Goal: Task Accomplishment & Management: Use online tool/utility

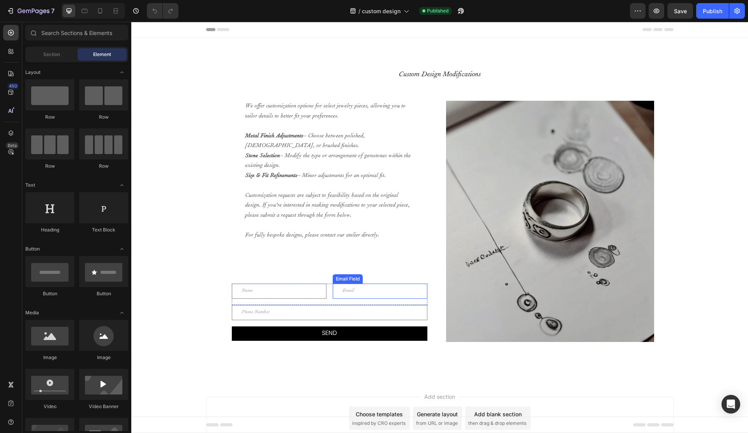
click at [335, 273] on div "We offer customization options for select jewelry pieces, allowing you to tailo…" at bounding box center [329, 188] width 171 height 174
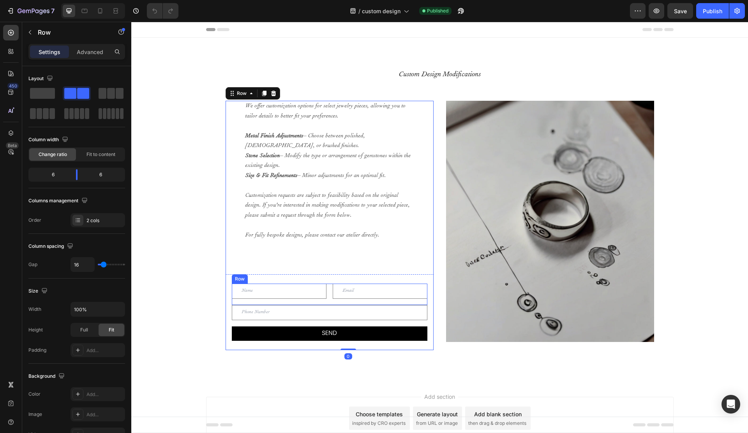
click at [328, 304] on div "Text Field Email Field Row" at bounding box center [330, 294] width 196 height 21
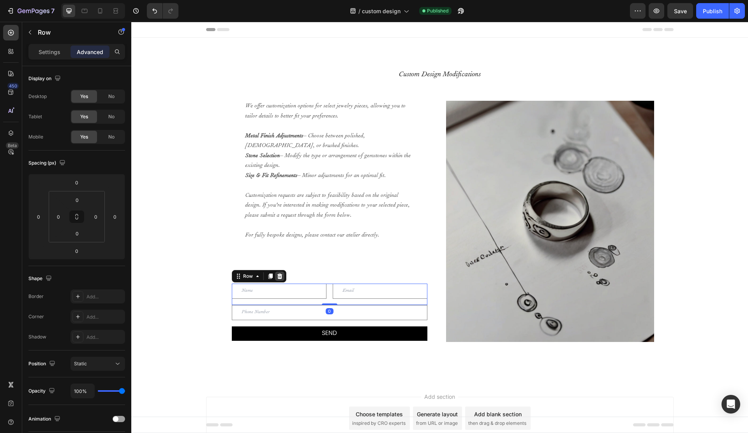
click at [278, 275] on icon at bounding box center [279, 276] width 5 height 5
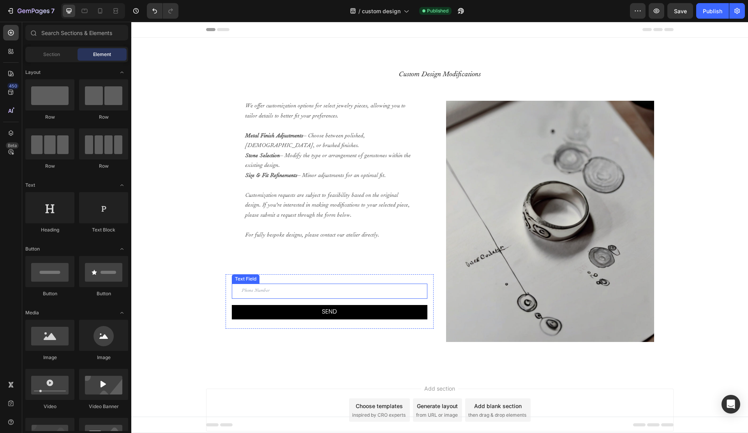
click at [284, 293] on input "text" at bounding box center [330, 291] width 196 height 15
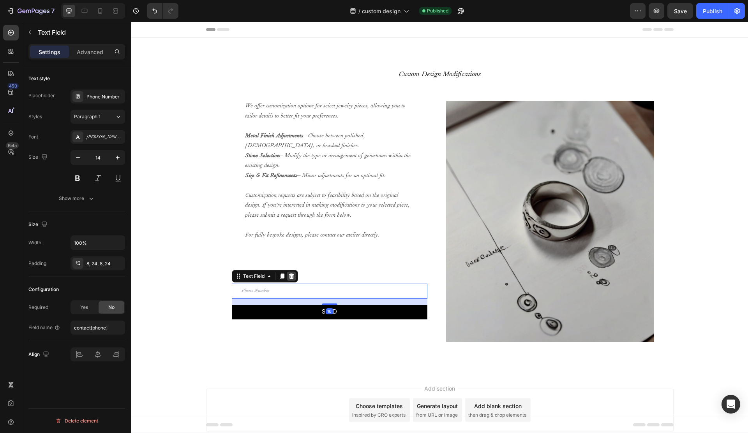
click at [289, 277] on icon at bounding box center [291, 276] width 5 height 5
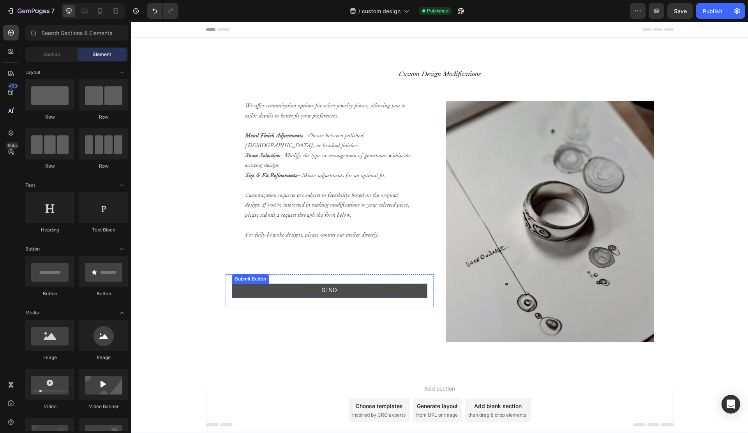
click at [280, 291] on button "Send" at bounding box center [330, 291] width 196 height 14
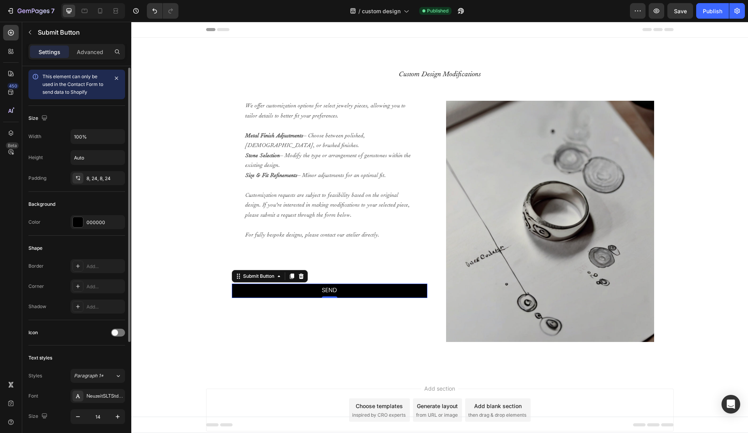
scroll to position [3, 0]
click at [91, 53] on p "Advanced" at bounding box center [90, 52] width 26 height 8
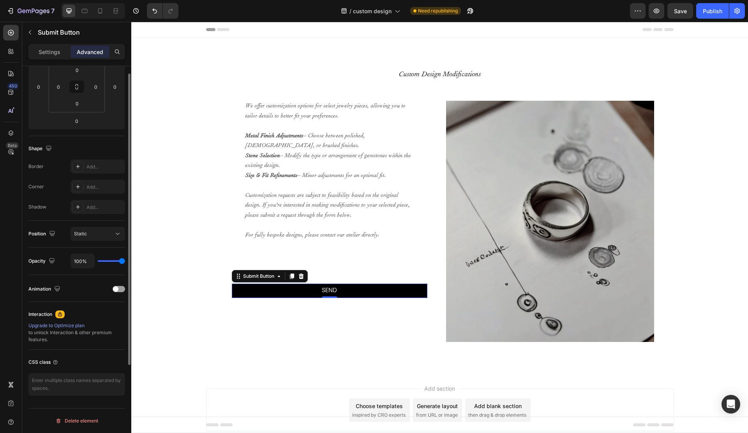
scroll to position [0, 0]
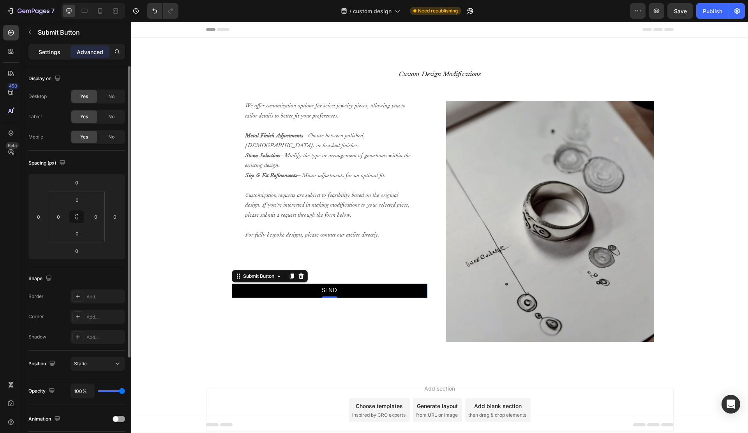
click at [51, 49] on p "Settings" at bounding box center [50, 52] width 22 height 8
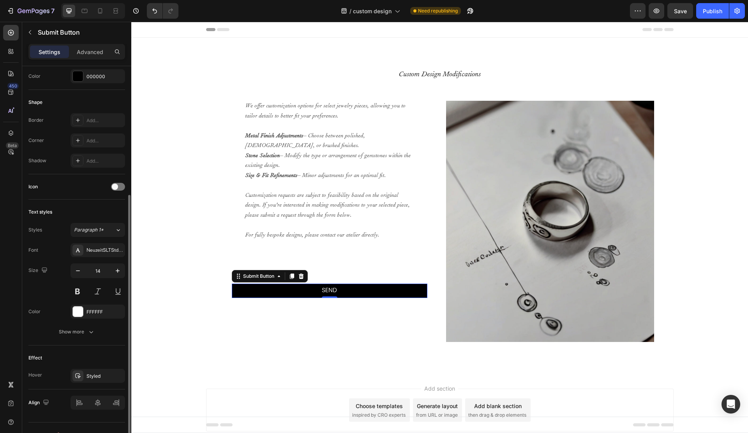
scroll to position [163, 0]
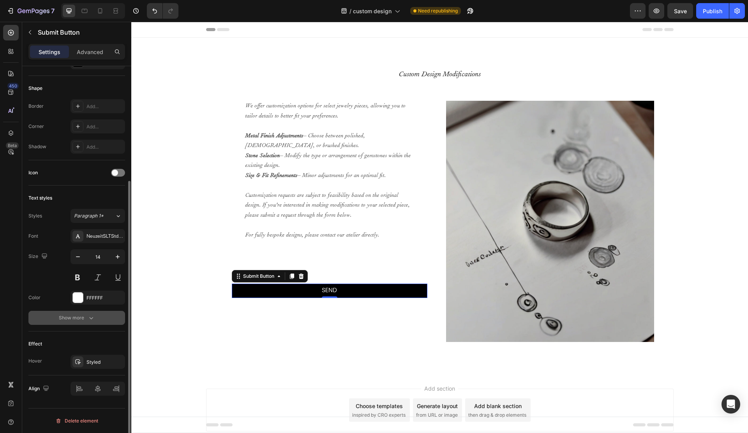
click at [60, 314] on button "Show more" at bounding box center [76, 318] width 97 height 14
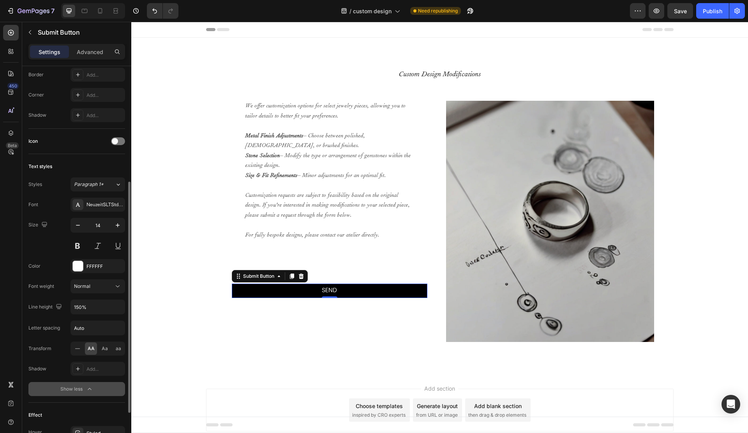
scroll to position [266, 0]
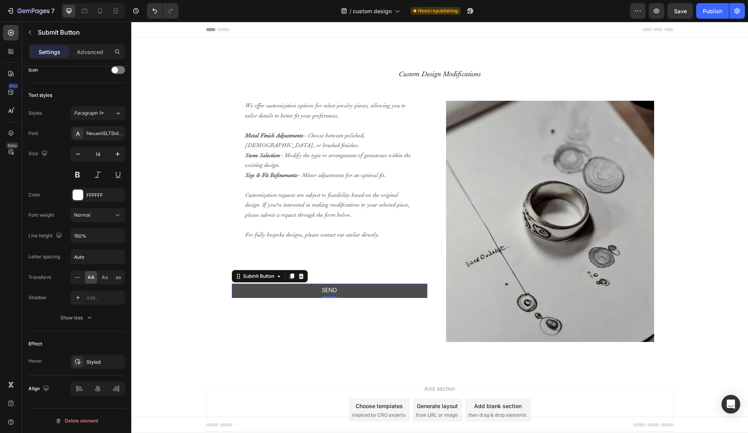
click at [306, 291] on button "Send" at bounding box center [330, 291] width 196 height 14
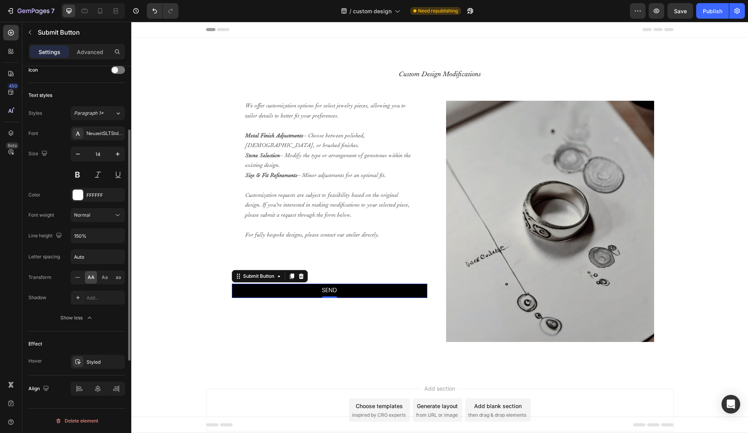
scroll to position [0, 0]
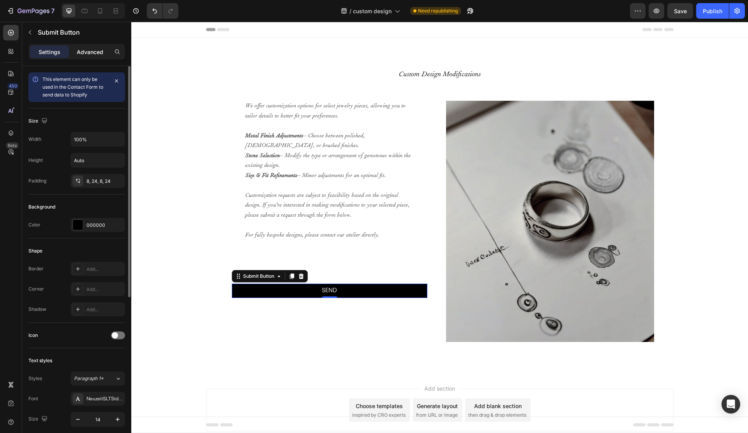
click at [86, 56] on div "Advanced" at bounding box center [89, 52] width 39 height 12
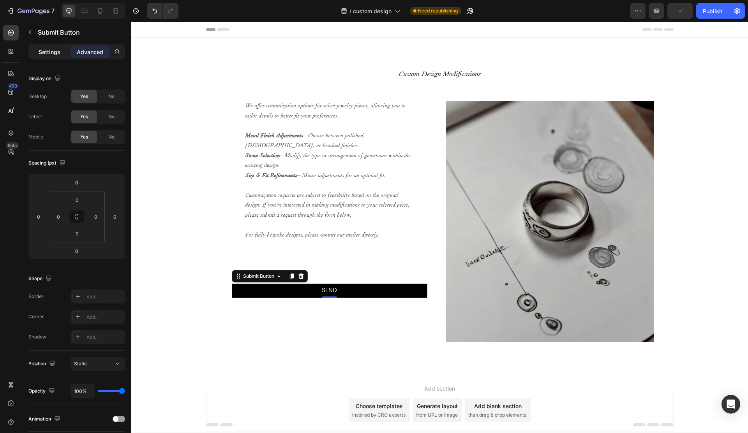
click at [46, 55] on p "Settings" at bounding box center [50, 52] width 22 height 8
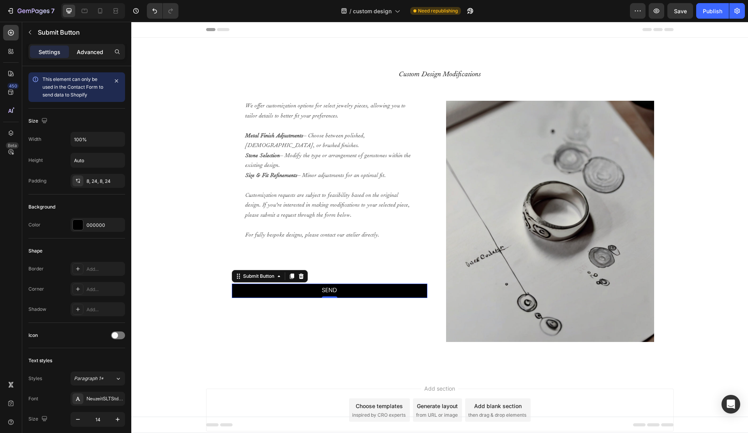
click at [87, 54] on p "Advanced" at bounding box center [90, 52] width 26 height 8
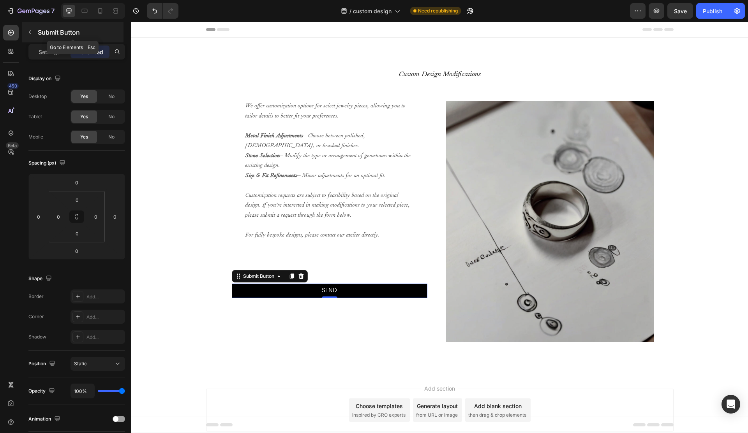
click at [28, 34] on icon "button" at bounding box center [30, 32] width 6 height 6
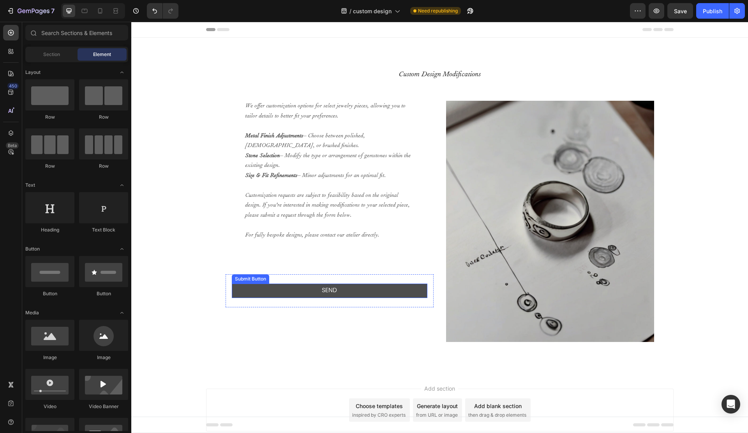
click at [250, 289] on button "Send" at bounding box center [330, 291] width 196 height 14
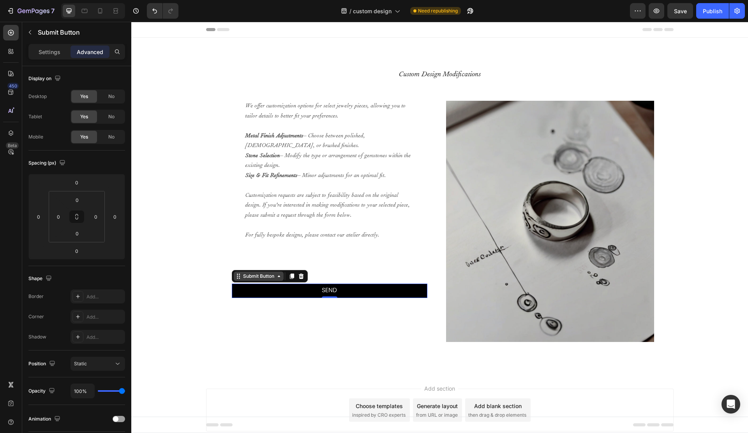
click at [258, 277] on div "Submit Button" at bounding box center [258, 276] width 34 height 7
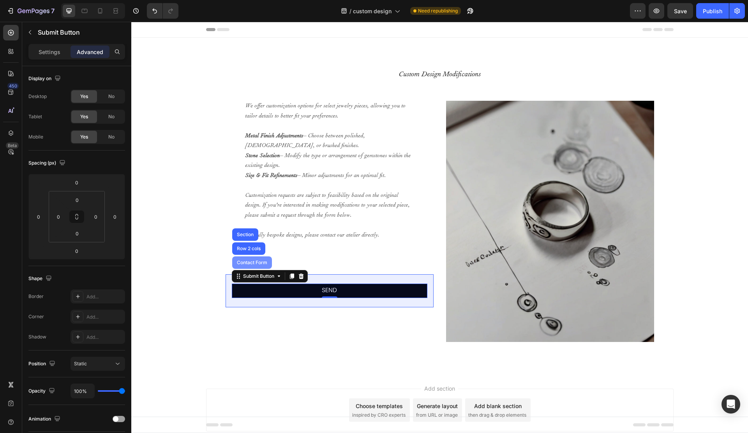
click at [250, 265] on div "Contact Form" at bounding box center [252, 263] width 40 height 12
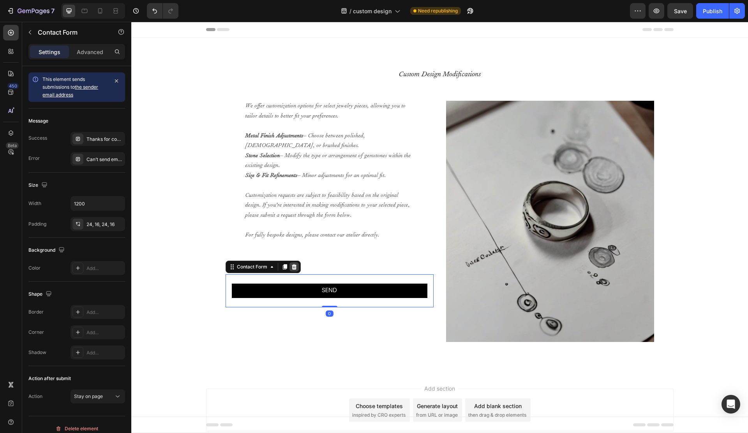
click at [295, 270] on icon at bounding box center [294, 267] width 6 height 6
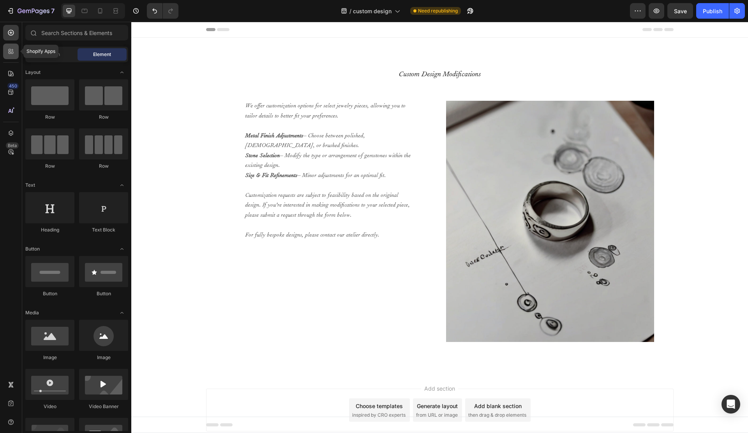
click at [11, 51] on icon at bounding box center [11, 52] width 8 height 8
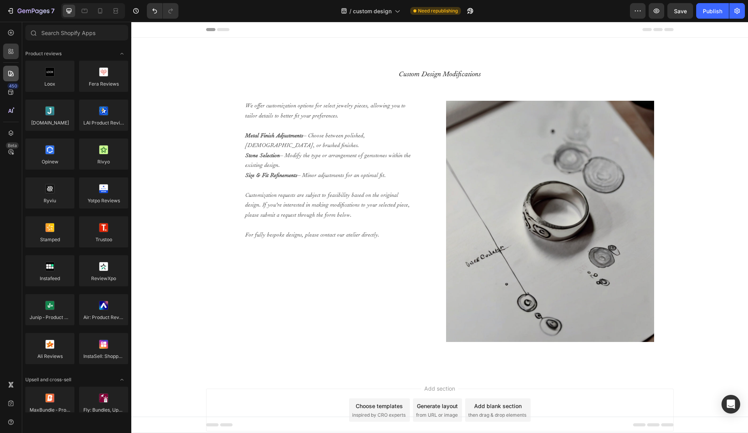
click at [9, 72] on icon at bounding box center [10, 73] width 5 height 5
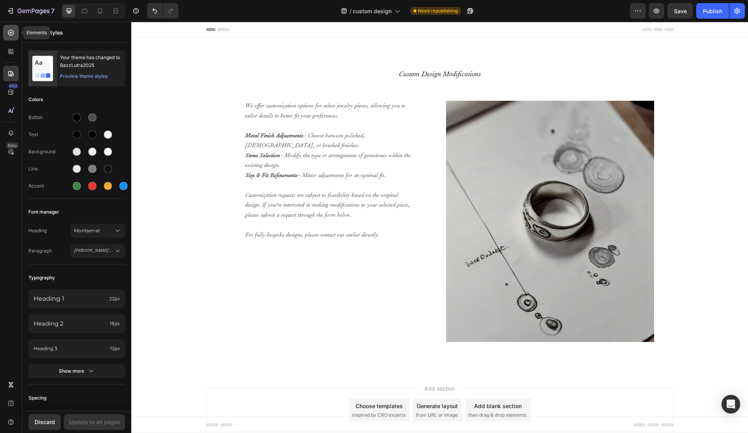
click at [10, 35] on icon at bounding box center [11, 33] width 8 height 8
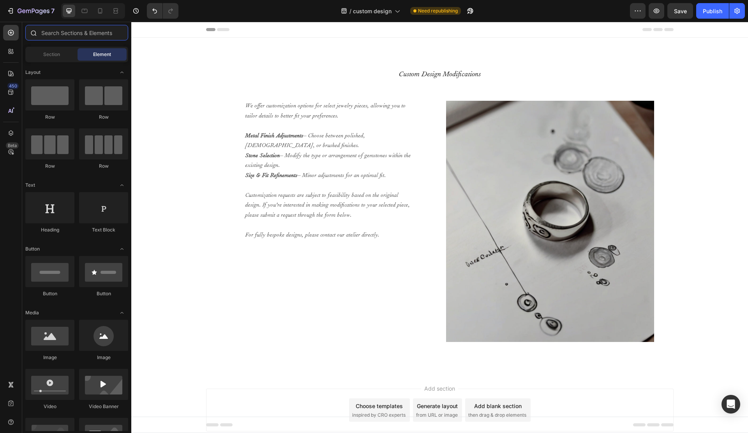
click at [76, 35] on input "text" at bounding box center [76, 33] width 103 height 16
drag, startPoint x: 174, startPoint y: 293, endPoint x: 305, endPoint y: 253, distance: 136.1
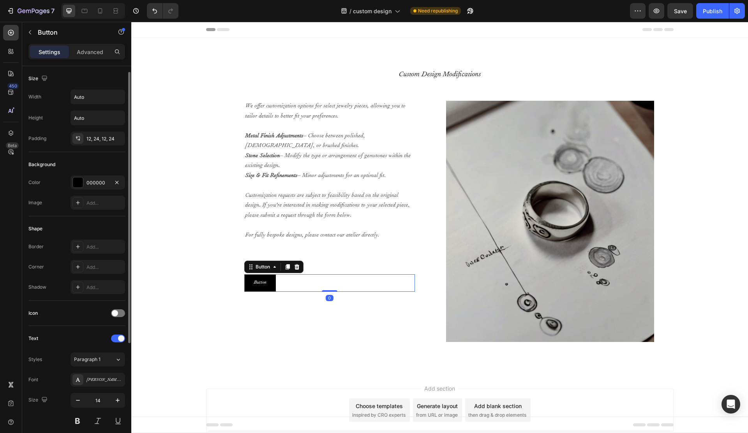
scroll to position [169, 0]
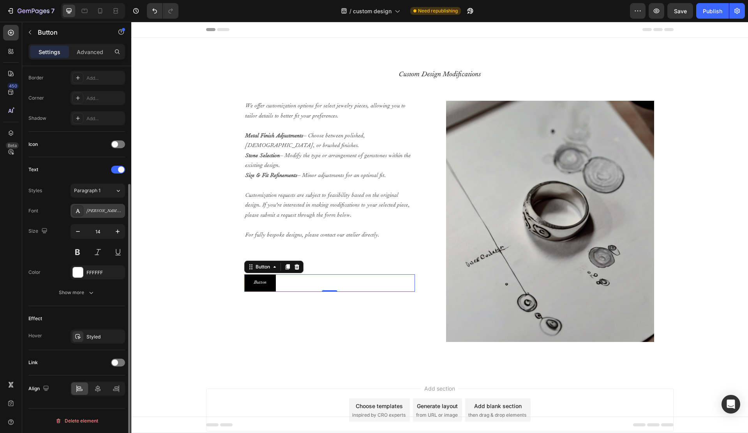
click at [92, 211] on div "[PERSON_NAME]-mt-std-italic" at bounding box center [104, 211] width 37 height 7
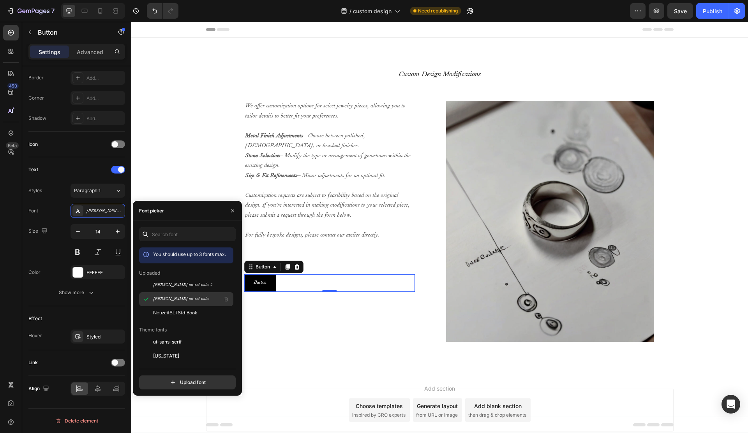
click at [173, 301] on span "[PERSON_NAME]-mt-std-italic" at bounding box center [181, 299] width 56 height 7
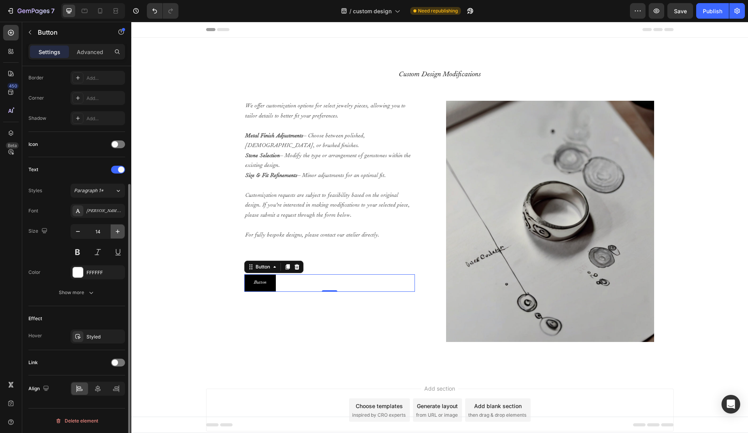
click at [119, 231] on icon "button" at bounding box center [118, 232] width 4 height 4
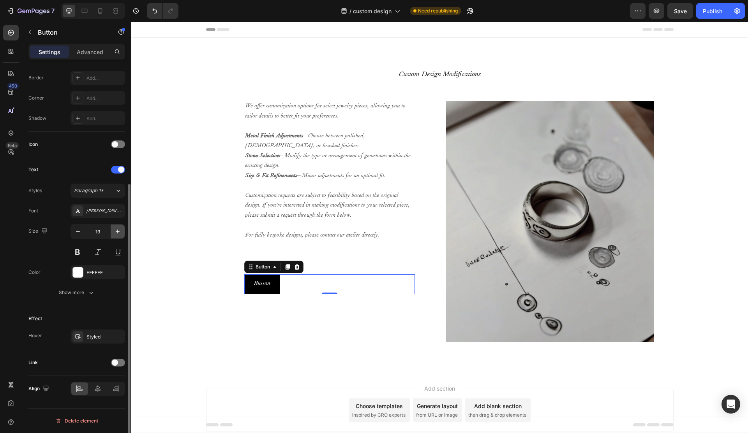
click at [119, 231] on icon "button" at bounding box center [118, 232] width 4 height 4
click at [80, 234] on icon "button" at bounding box center [78, 232] width 8 height 8
type input "18"
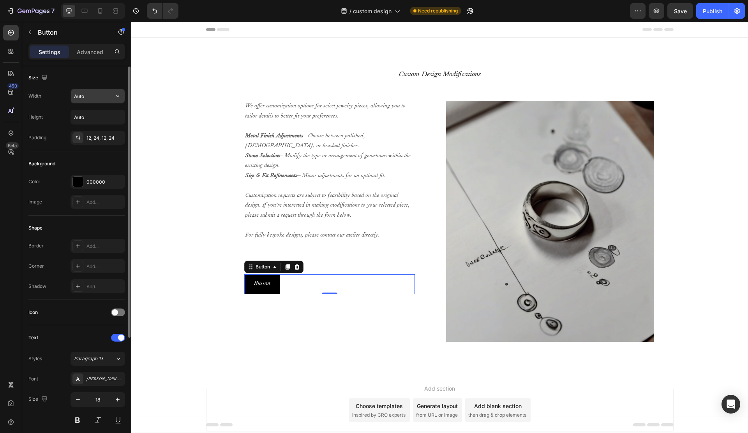
scroll to position [2, 0]
click at [90, 97] on input "Auto" at bounding box center [98, 95] width 54 height 14
click at [115, 96] on icon "button" at bounding box center [118, 96] width 8 height 8
click at [88, 124] on div "Full 100%" at bounding box center [90, 130] width 64 height 15
type input "100%"
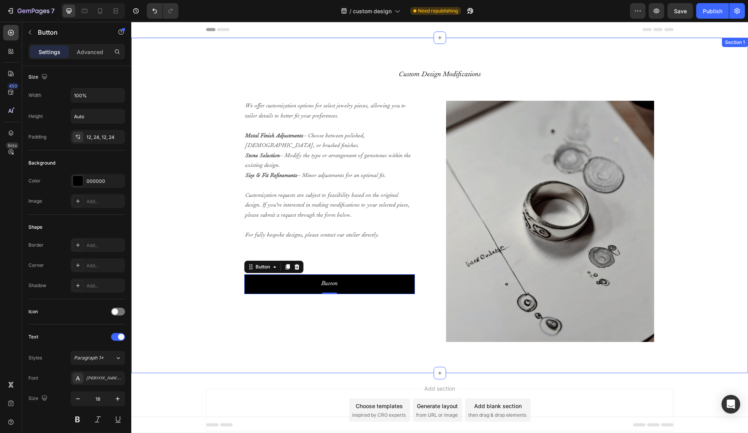
click at [150, 146] on div "Custom Design Modifications Heading We offer customization options for select j…" at bounding box center [439, 205] width 605 height 273
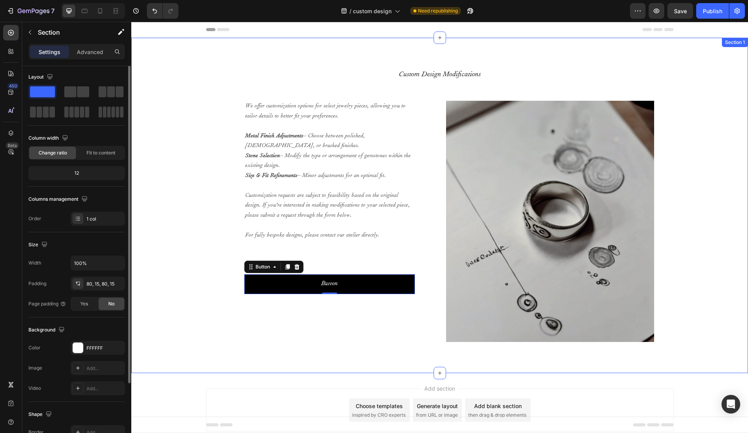
scroll to position [0, 0]
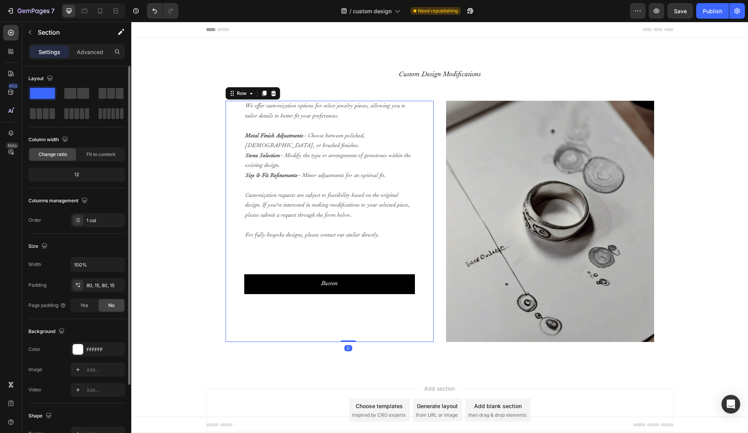
click at [294, 257] on div "We offer customization options for select jewelry pieces, allowing you to tailo…" at bounding box center [329, 198] width 171 height 194
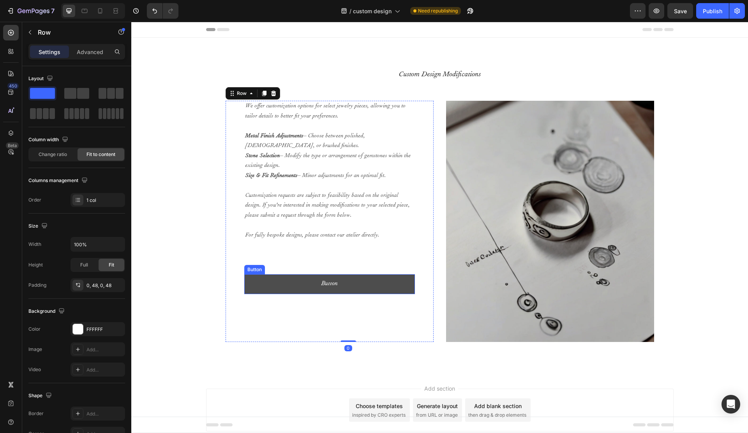
click at [306, 286] on button "Button" at bounding box center [329, 285] width 171 height 20
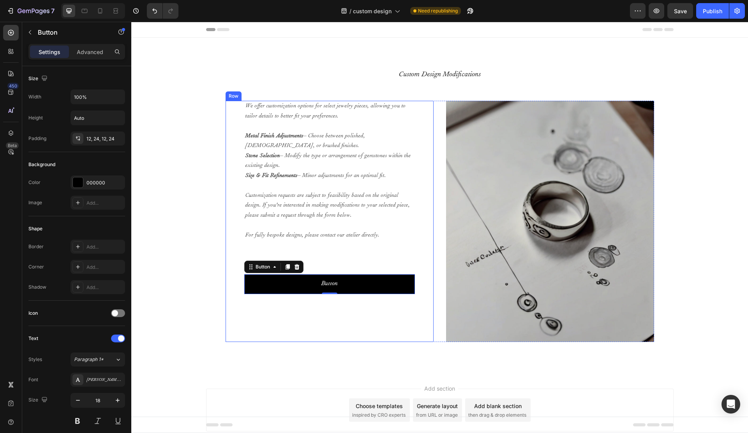
click at [331, 246] on div "We offer customization options for select jewelry pieces, allowing you to tailo…" at bounding box center [329, 198] width 171 height 194
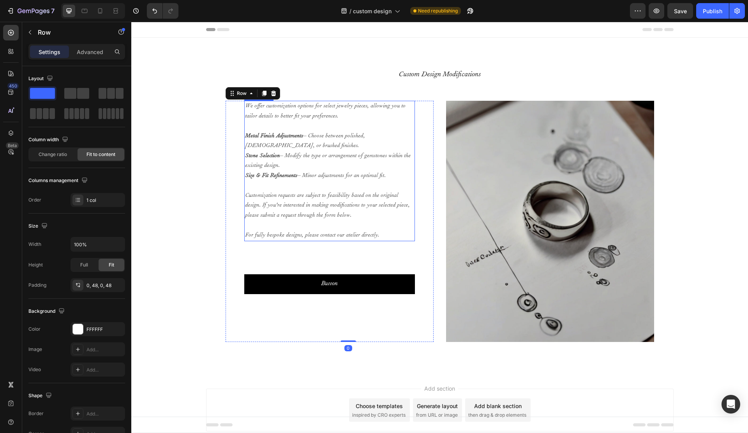
click at [322, 222] on p at bounding box center [329, 226] width 169 height 10
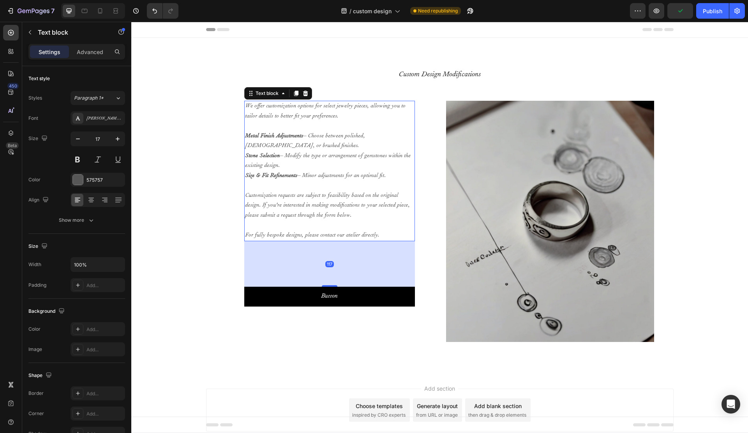
drag, startPoint x: 331, startPoint y: 273, endPoint x: 339, endPoint y: 285, distance: 14.5
click at [339, 241] on div "117" at bounding box center [329, 241] width 171 height 0
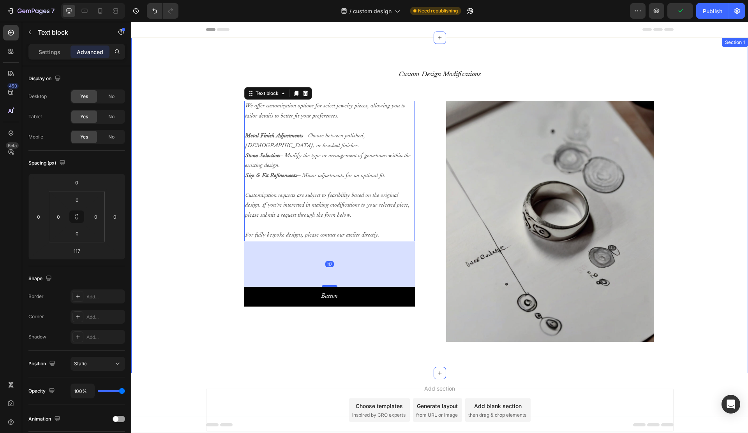
click at [171, 305] on div "Custom Design Modifications Heading We offer customization options for select j…" at bounding box center [439, 205] width 605 height 273
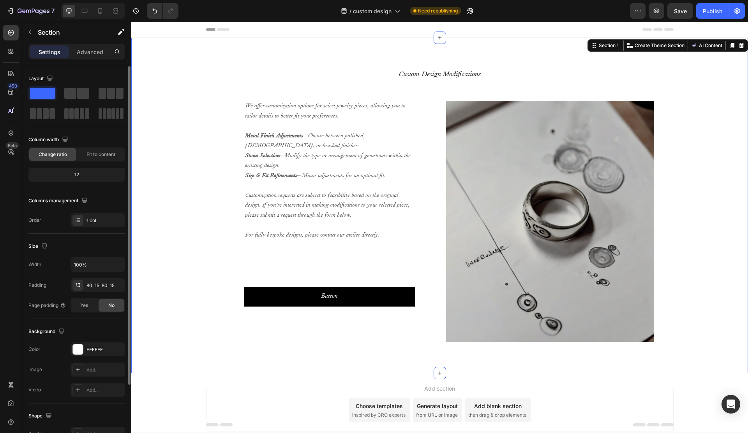
scroll to position [86, 0]
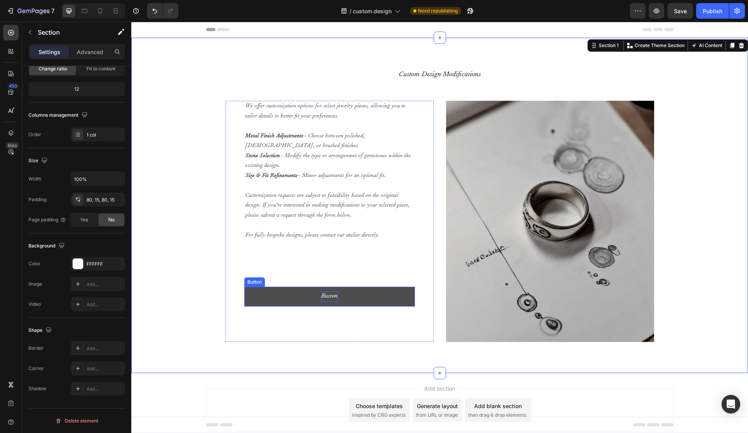
click at [324, 300] on p "Button" at bounding box center [329, 297] width 17 height 11
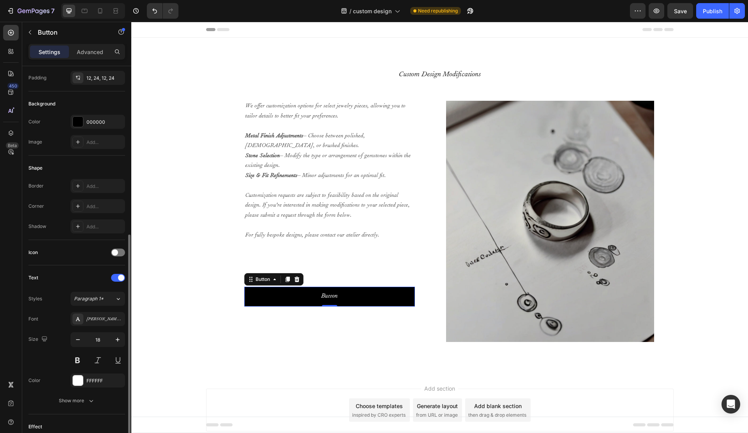
scroll to position [169, 0]
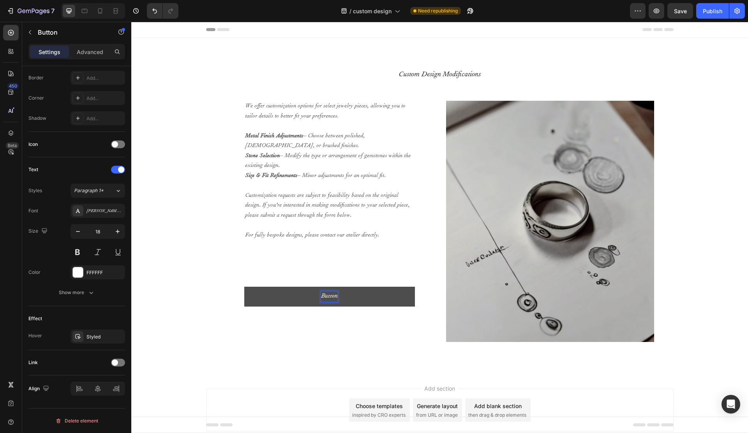
click at [331, 294] on p "Button" at bounding box center [329, 297] width 17 height 11
click at [244, 287] on button "Contact" at bounding box center [329, 297] width 171 height 20
click at [244, 287] on button "Rewyuest" at bounding box center [329, 297] width 171 height 20
click at [244, 287] on button "Reques" at bounding box center [329, 297] width 171 height 20
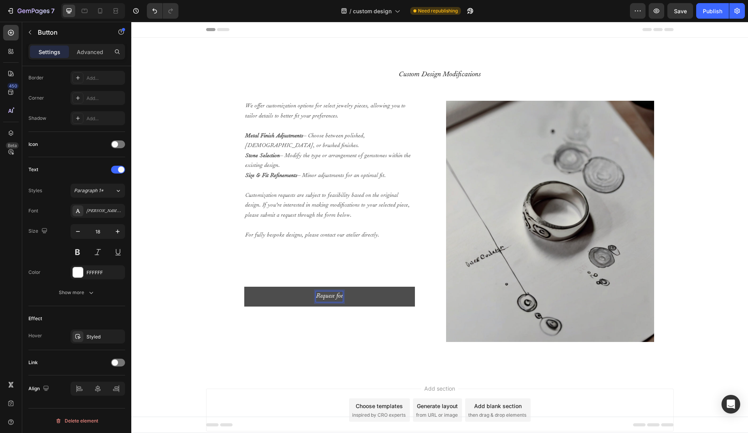
click at [244, 287] on button "Request fot" at bounding box center [329, 297] width 171 height 20
click at [244, 287] on button "Request fot custom" at bounding box center [329, 297] width 171 height 20
click at [215, 252] on div "Custom Design Modifications Heading We offer customization options for select j…" at bounding box center [439, 205] width 605 height 273
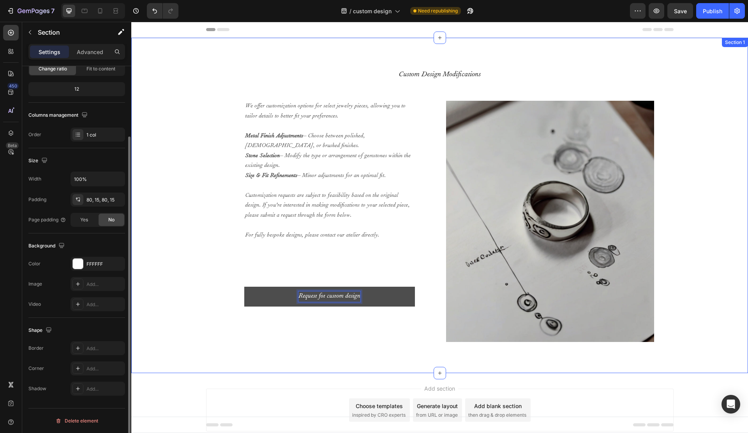
scroll to position [0, 0]
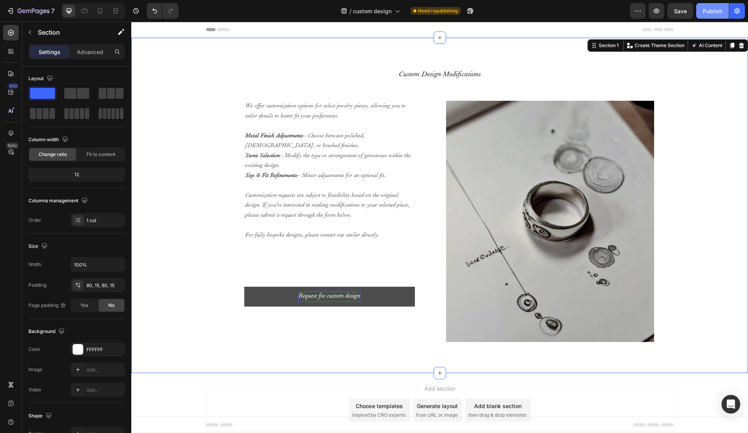
click at [712, 12] on div "Publish" at bounding box center [712, 11] width 19 height 8
click at [343, 305] on button "Request fot custom design" at bounding box center [329, 297] width 171 height 20
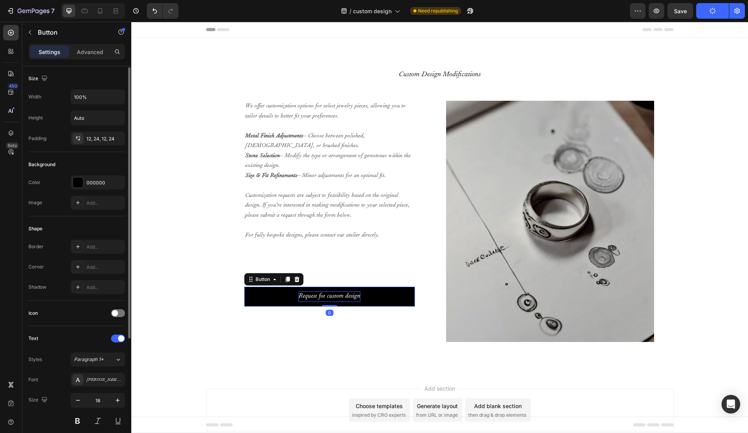
scroll to position [169, 0]
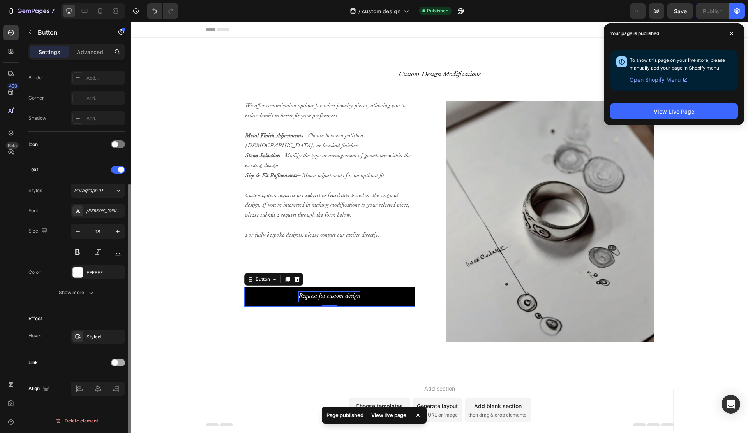
click at [118, 366] on div at bounding box center [118, 363] width 14 height 8
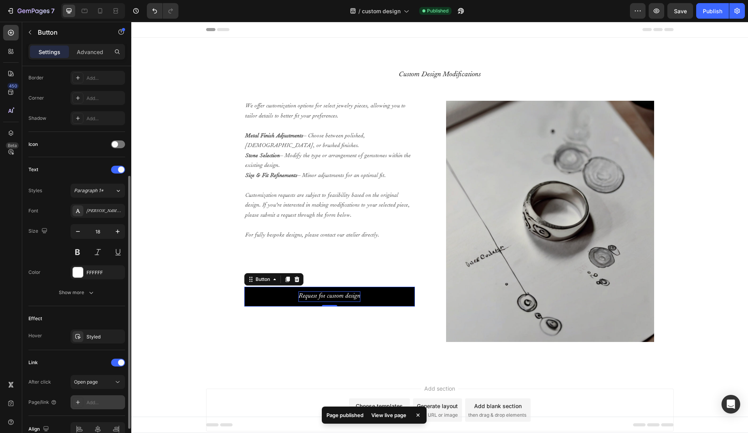
click at [92, 401] on div "Add..." at bounding box center [104, 403] width 37 height 7
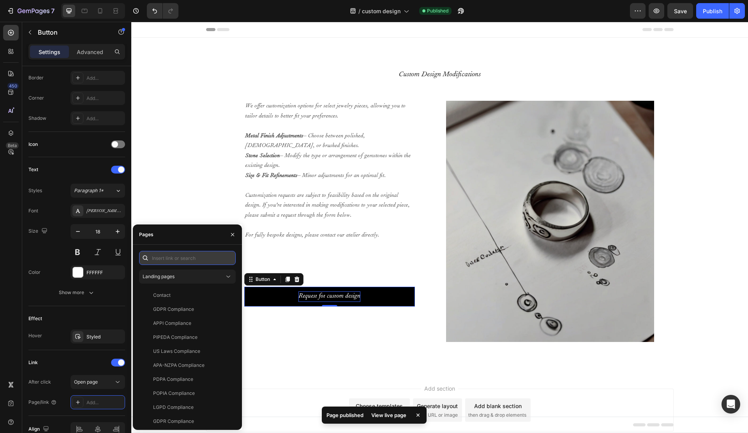
click at [205, 258] on input "text" at bounding box center [187, 258] width 97 height 14
paste input "[URL][DOMAIN_NAME]"
type input "[URL][DOMAIN_NAME]"
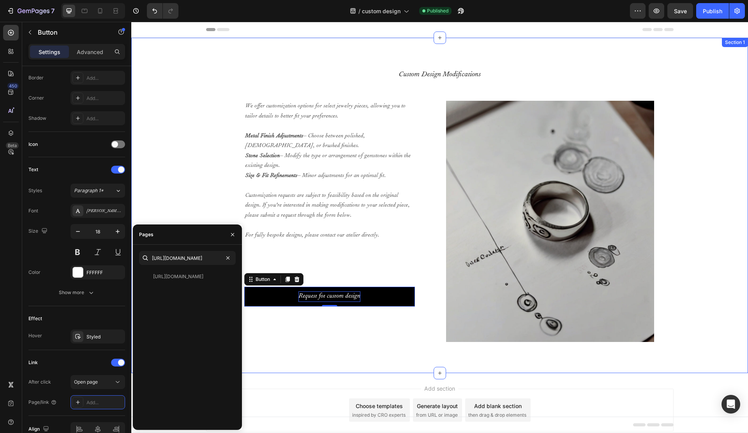
click at [204, 199] on div "Custom Design Modifications Heading We offer customization options for select j…" at bounding box center [439, 205] width 605 height 273
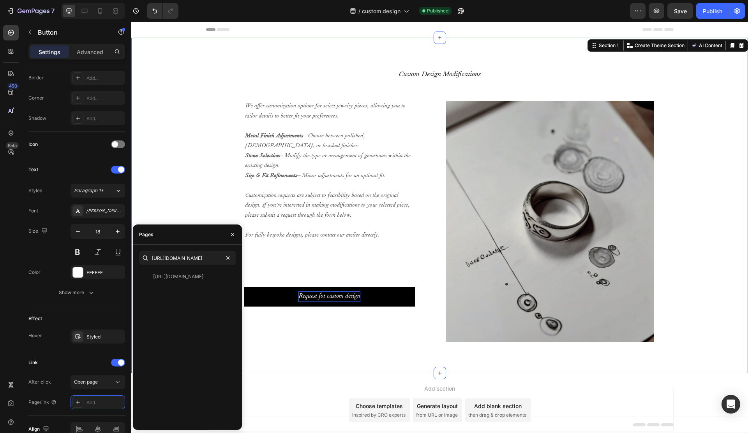
scroll to position [0, 0]
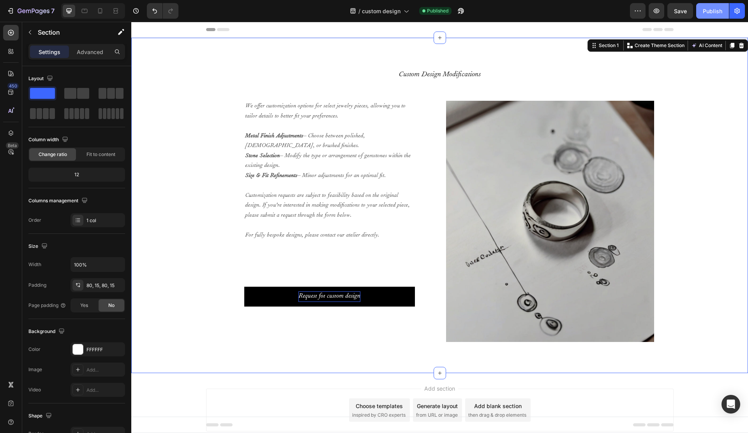
click at [707, 13] on div "Publish" at bounding box center [712, 11] width 19 height 8
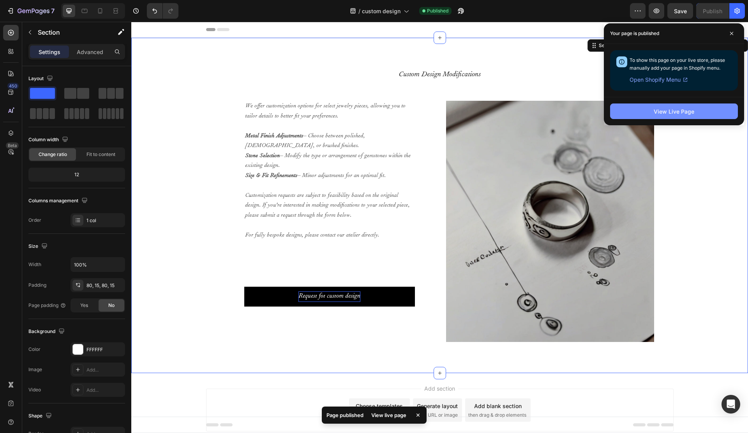
click at [703, 116] on button "View Live Page" at bounding box center [674, 112] width 128 height 16
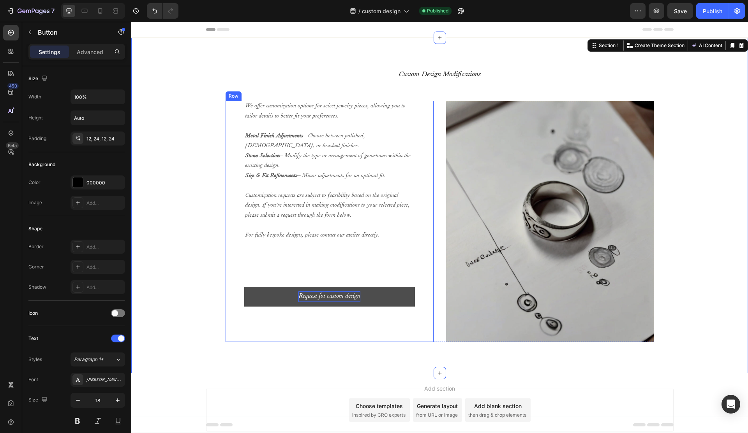
click at [342, 289] on button "Request fot custom design" at bounding box center [329, 297] width 171 height 20
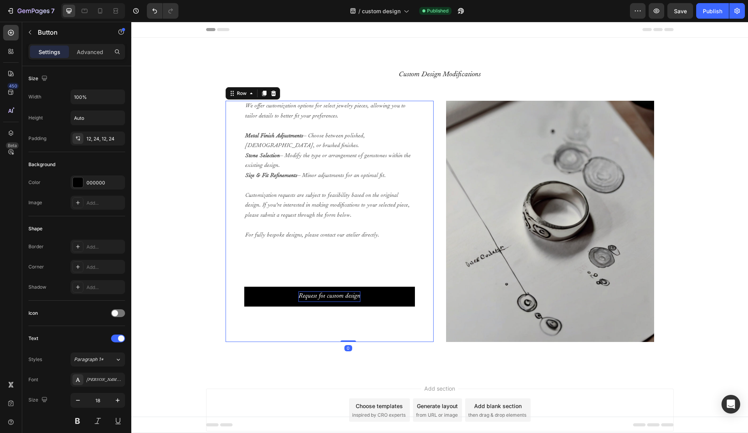
click at [339, 270] on div "We offer customization options for select jewelry pieces, allowing you to tailo…" at bounding box center [329, 204] width 171 height 206
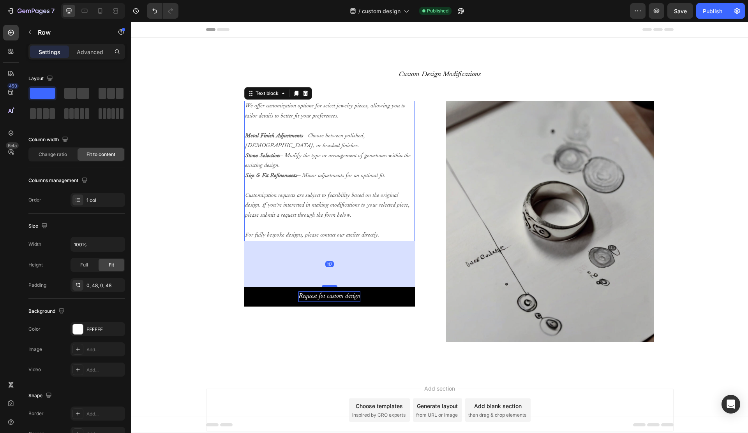
click at [333, 233] on p "For fully bespoke designs, please contact our atelier directly." at bounding box center [329, 236] width 169 height 10
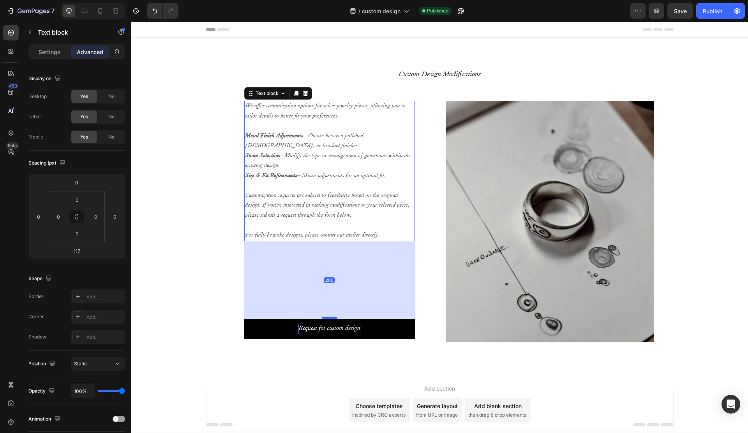
drag, startPoint x: 329, startPoint y: 286, endPoint x: 329, endPoint y: 319, distance: 32.3
click at [332, 319] on div at bounding box center [330, 318] width 16 height 2
type input "200"
click at [234, 306] on div "We offer customization options for select jewelry pieces, allowing you to tailo…" at bounding box center [329, 220] width 208 height 238
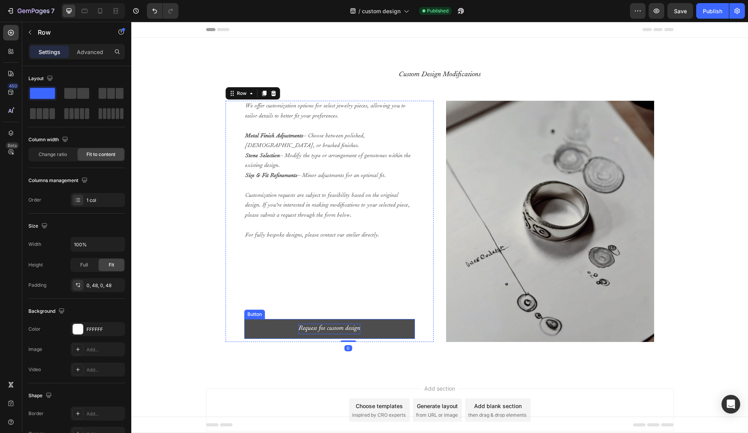
click at [308, 336] on button "Request fot custom design" at bounding box center [329, 329] width 171 height 20
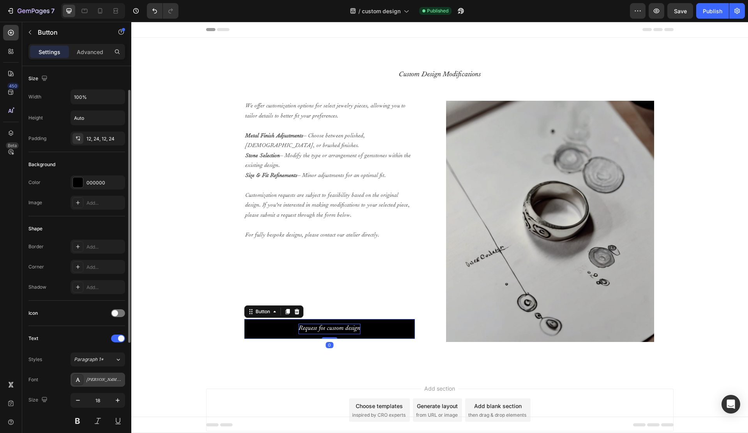
scroll to position [210, 0]
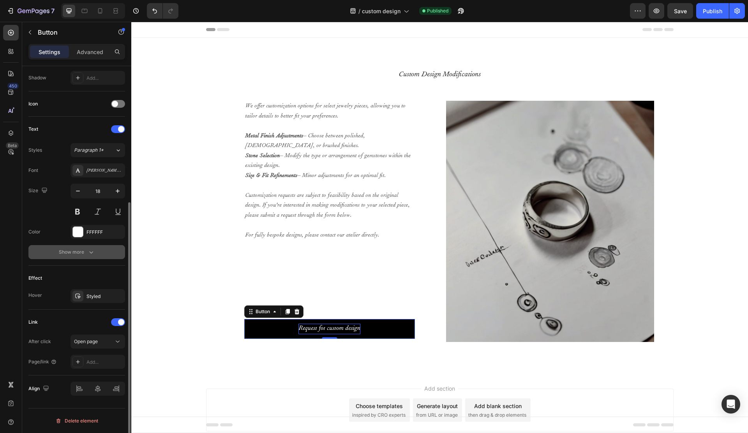
click at [77, 245] on button "Show more" at bounding box center [76, 252] width 97 height 14
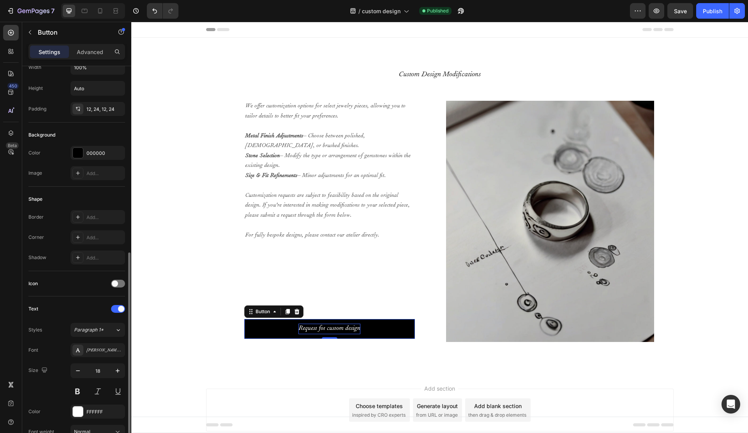
scroll to position [0, 0]
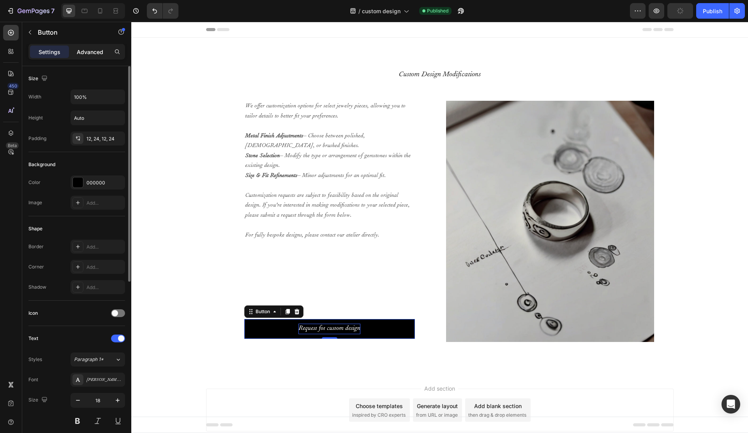
click at [95, 56] on div "Advanced" at bounding box center [89, 52] width 39 height 12
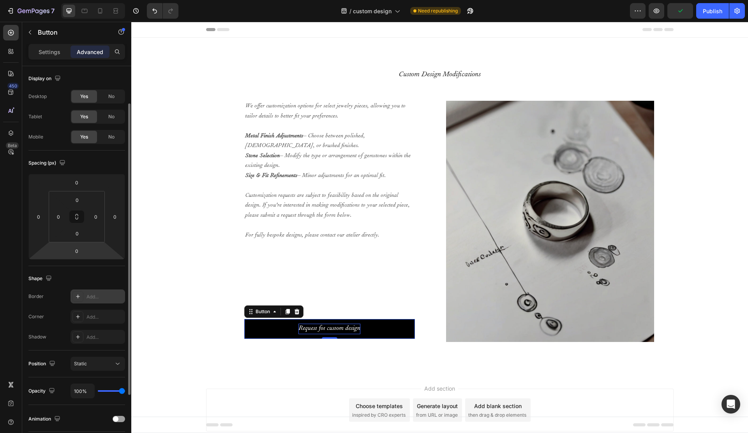
scroll to position [130, 0]
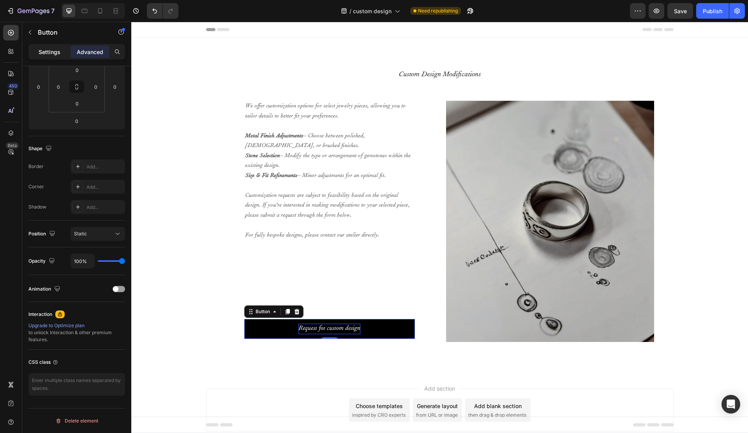
click at [49, 48] on p "Settings" at bounding box center [50, 52] width 22 height 8
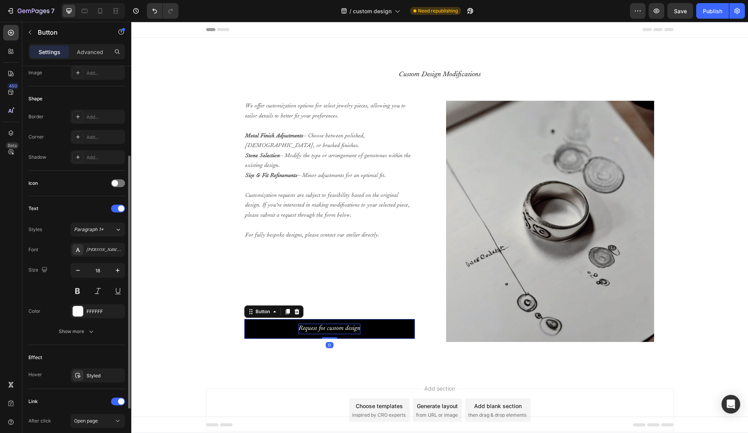
scroll to position [210, 0]
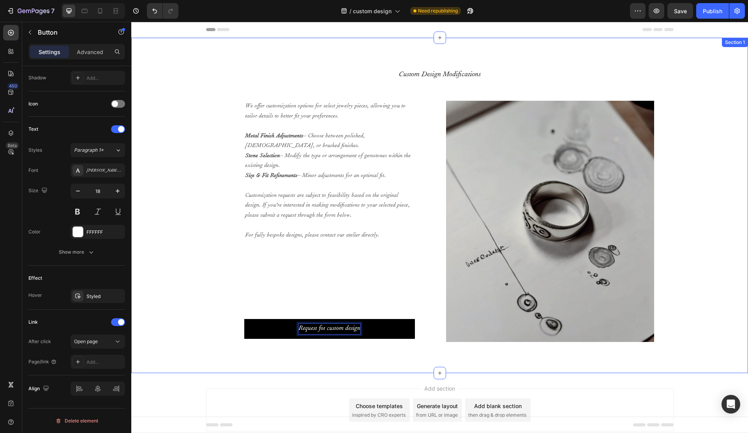
click at [206, 225] on div "Custom Design Modifications Heading We offer customization options for select j…" at bounding box center [439, 205] width 605 height 273
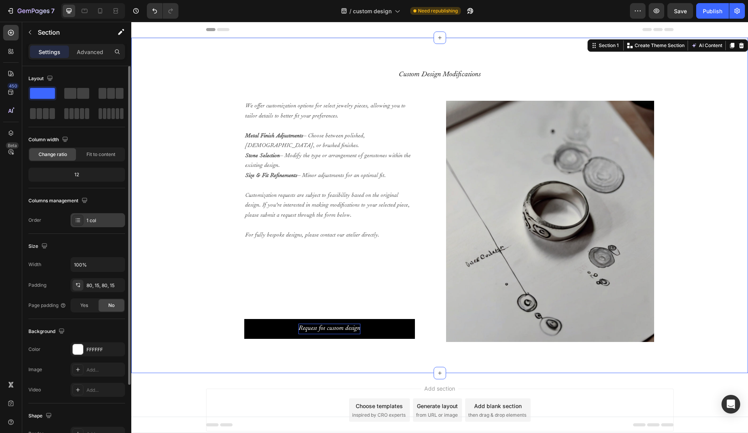
scroll to position [86, 0]
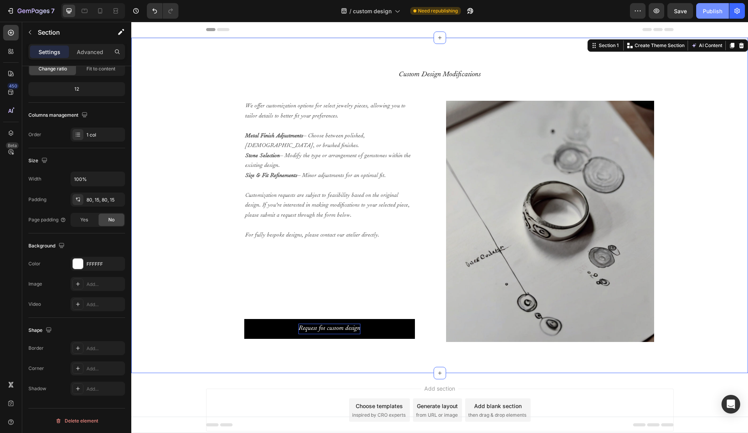
click at [711, 11] on div "Publish" at bounding box center [712, 11] width 19 height 8
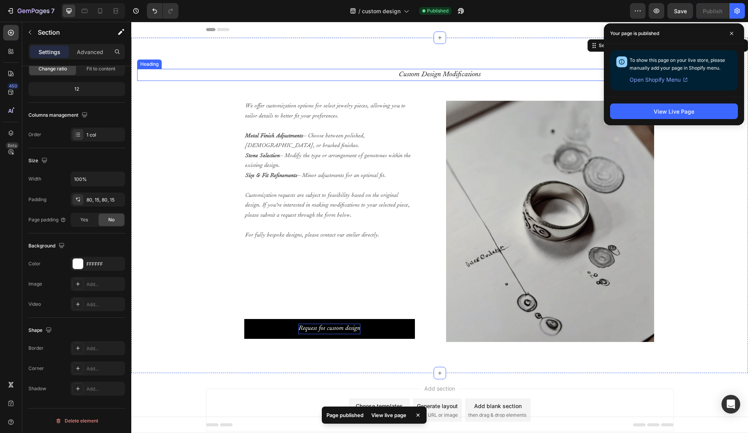
click at [275, 75] on h2 "Custom Design Modifications" at bounding box center [439, 75] width 605 height 12
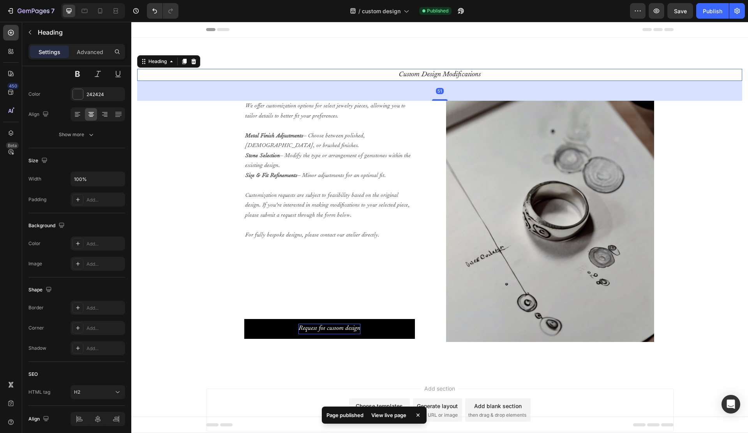
scroll to position [0, 0]
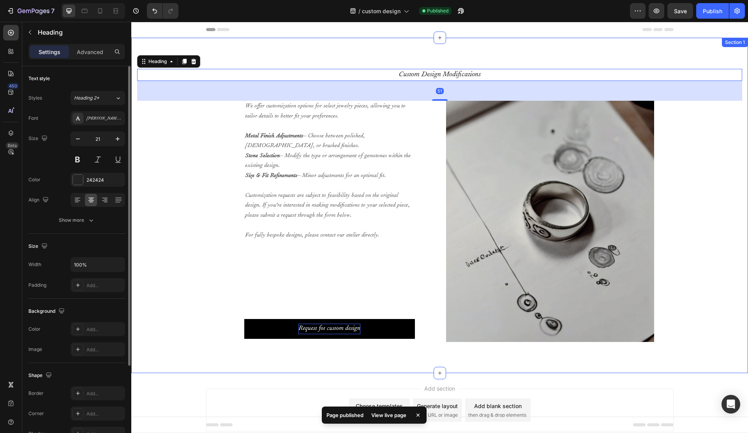
click at [278, 54] on div "Custom Design Modifications Heading 51 We offer customization options for selec…" at bounding box center [439, 206] width 617 height 336
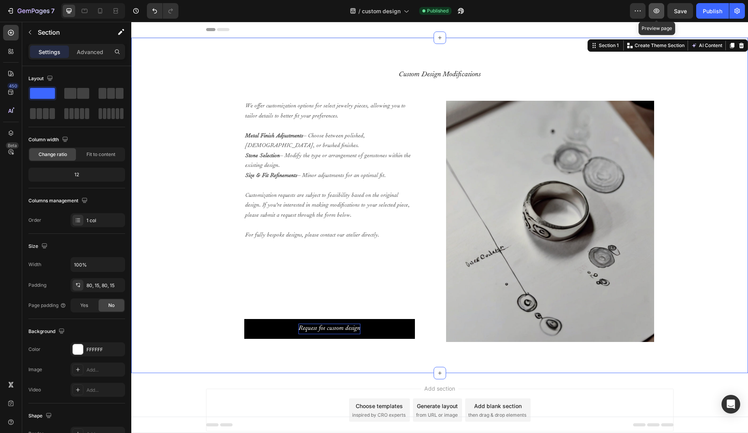
click at [659, 11] on icon "button" at bounding box center [657, 11] width 6 height 5
click at [16, 11] on div "7" at bounding box center [31, 10] width 48 height 9
